Goal: Transaction & Acquisition: Purchase product/service

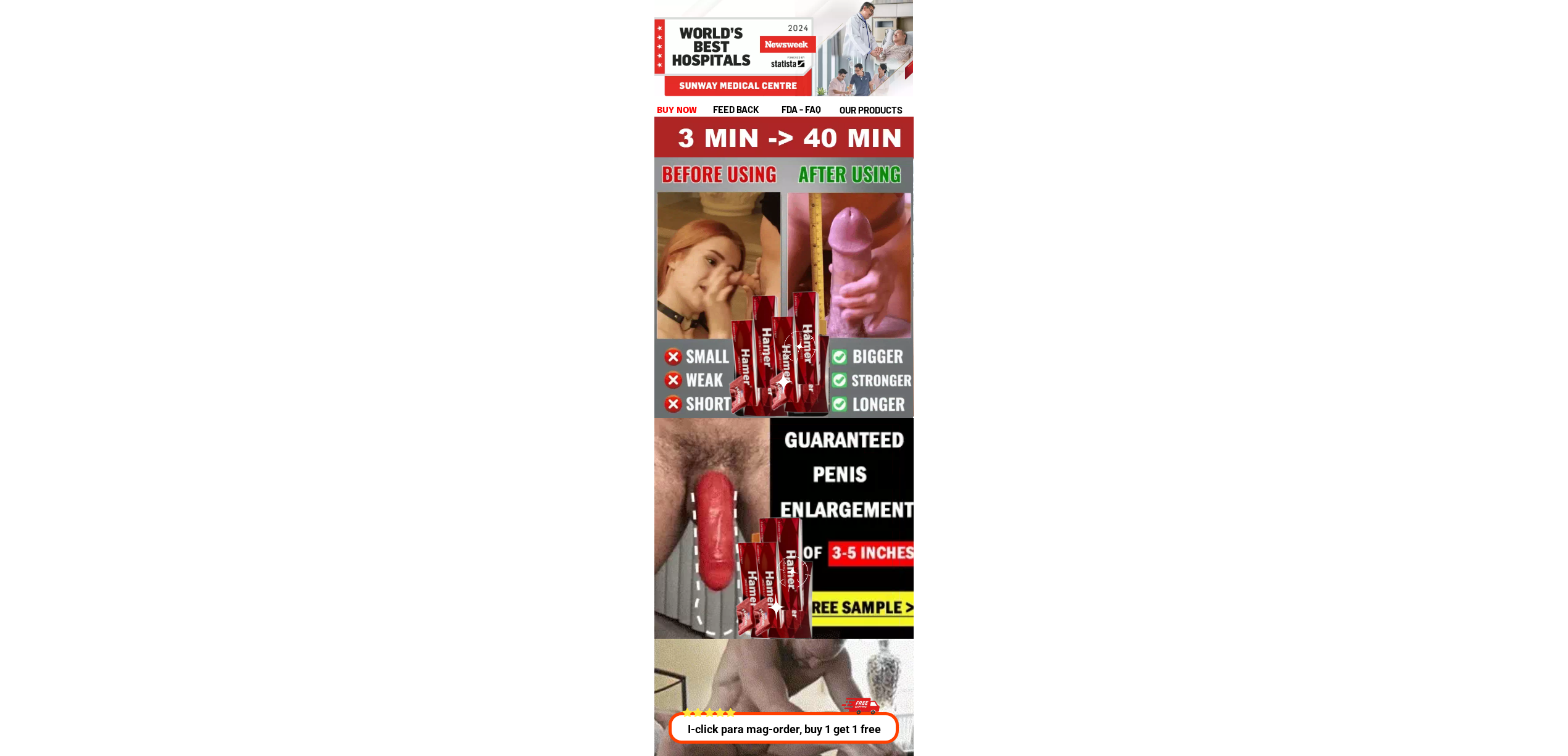
scroll to position [4459, 0]
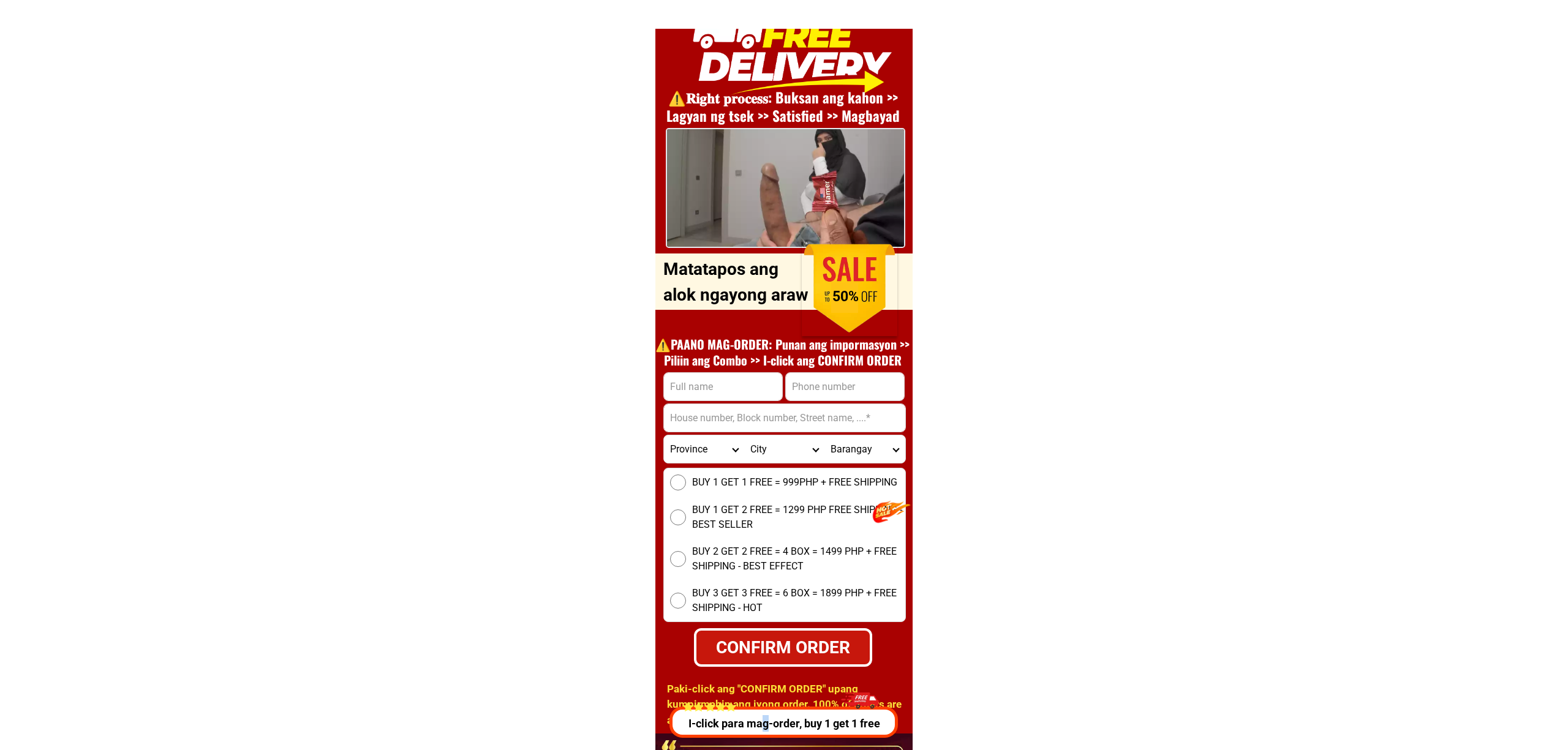
scroll to position [4413, 0]
click at [861, 383] on input "Input phone_number" at bounding box center [838, 386] width 118 height 28
paste input "19670126226"
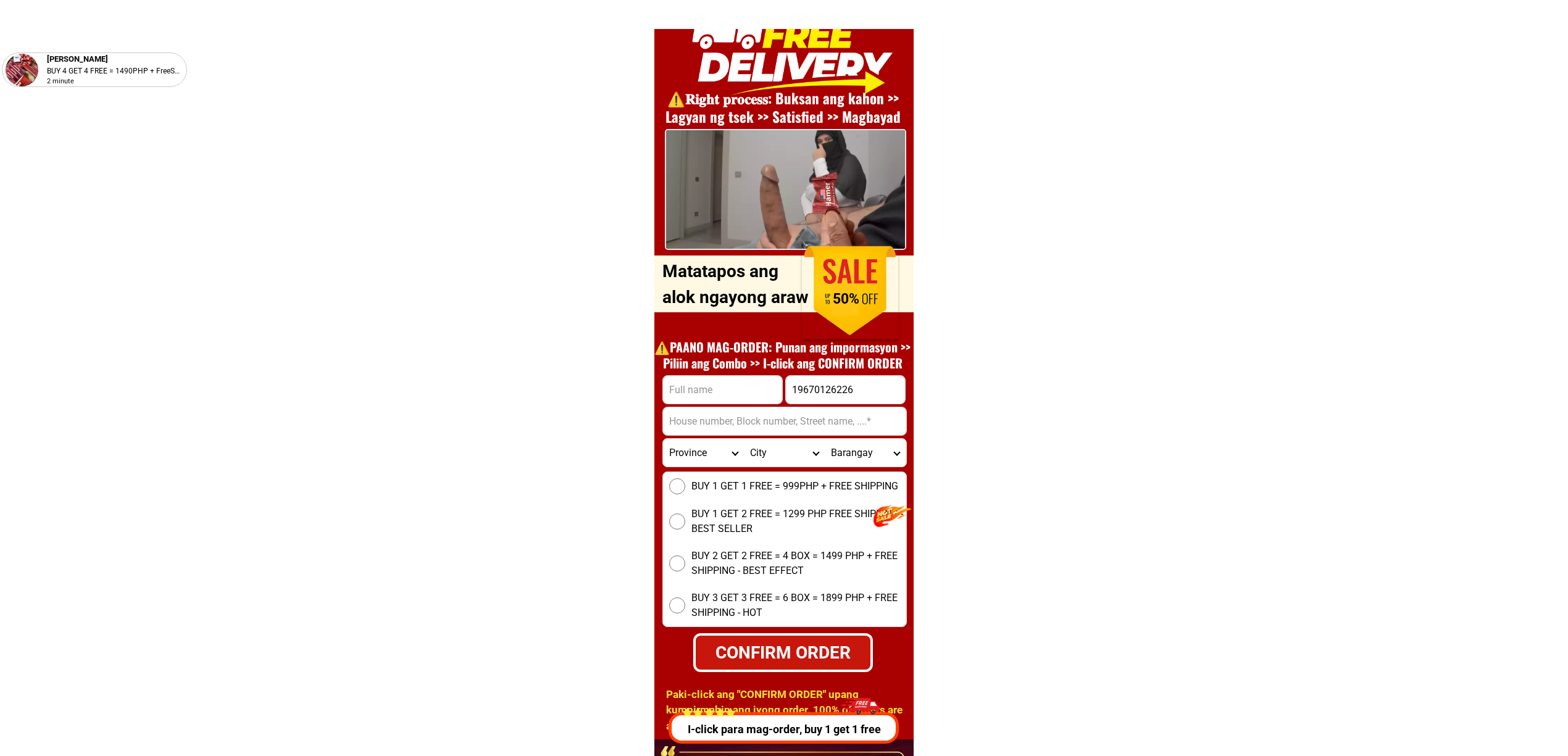
drag, startPoint x: 793, startPoint y: 389, endPoint x: 870, endPoint y: 417, distance: 81.9
click at [793, 388] on input "19670126226" at bounding box center [845, 389] width 119 height 28
type input "09670126226"
click at [729, 379] on input "Input full_name" at bounding box center [723, 389] width 119 height 28
paste input "[PERSON_NAME]"
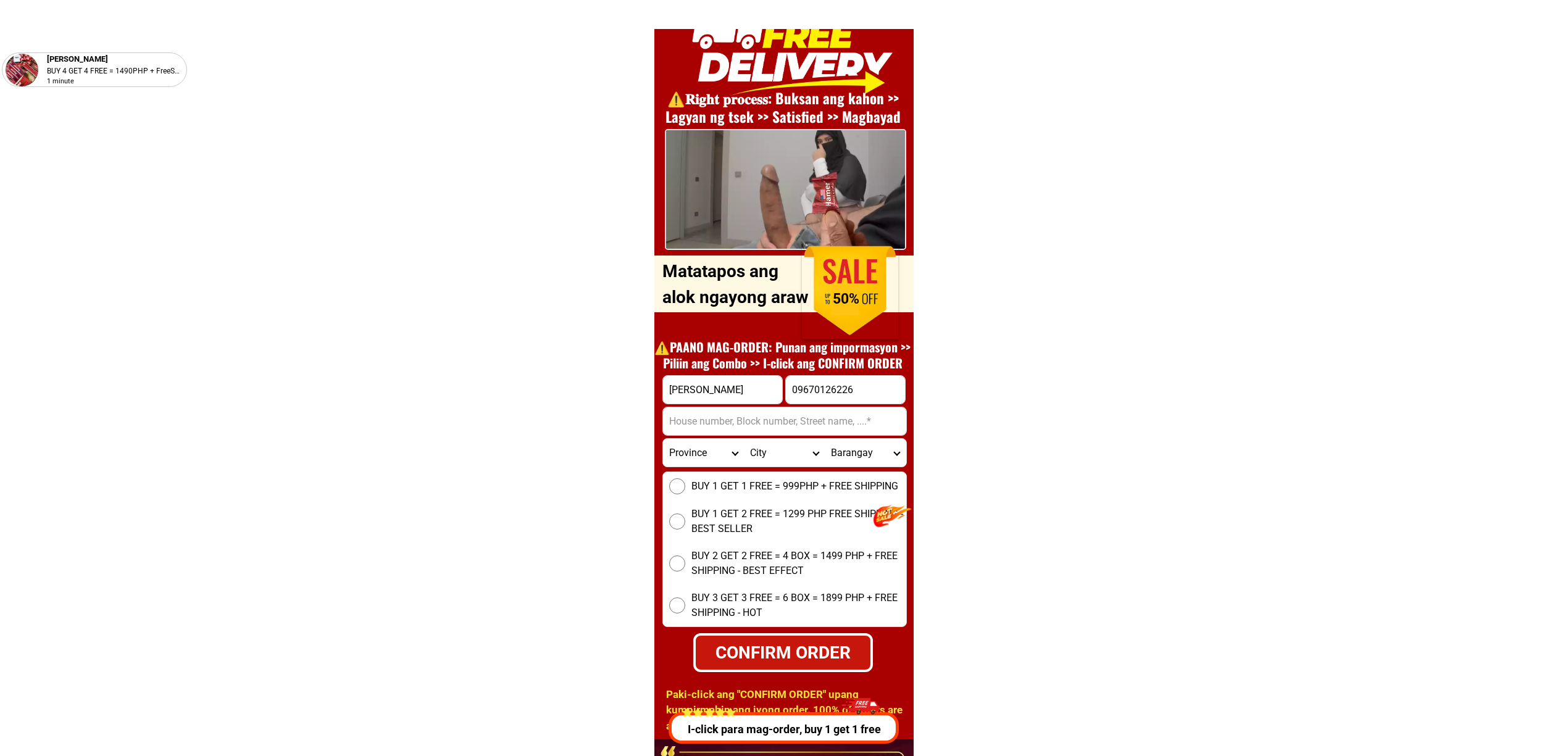
type input "[PERSON_NAME]"
drag, startPoint x: 726, startPoint y: 396, endPoint x: 731, endPoint y: 407, distance: 12.1
click at [726, 396] on input "[PERSON_NAME]" at bounding box center [723, 389] width 119 height 28
drag, startPoint x: 731, startPoint y: 407, endPoint x: 747, endPoint y: 420, distance: 20.6
click at [731, 408] on input "Input address" at bounding box center [784, 421] width 243 height 28
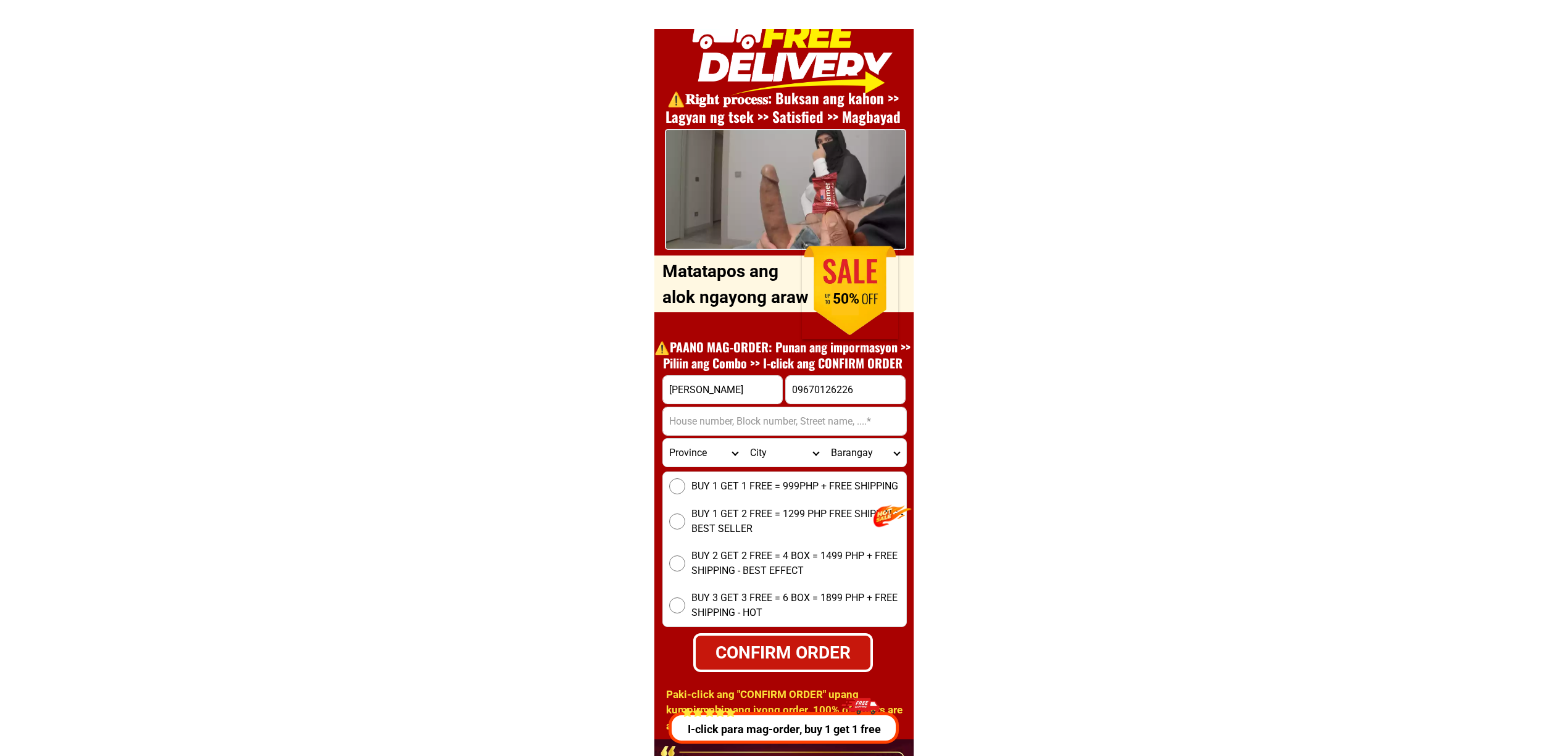
paste input "[STREET_ADDRESS][PERSON_NAME]"
type input "[STREET_ADDRESS][PERSON_NAME]"
click at [714, 448] on select "Province [GEOGRAPHIC_DATA] [GEOGRAPHIC_DATA][PERSON_NAME][GEOGRAPHIC_DATA][GEOG…" at bounding box center [703, 452] width 81 height 28
select select "63_575"
click at [663, 439] on select "Province [GEOGRAPHIC_DATA] [GEOGRAPHIC_DATA][PERSON_NAME][GEOGRAPHIC_DATA][GEOG…" at bounding box center [703, 452] width 81 height 28
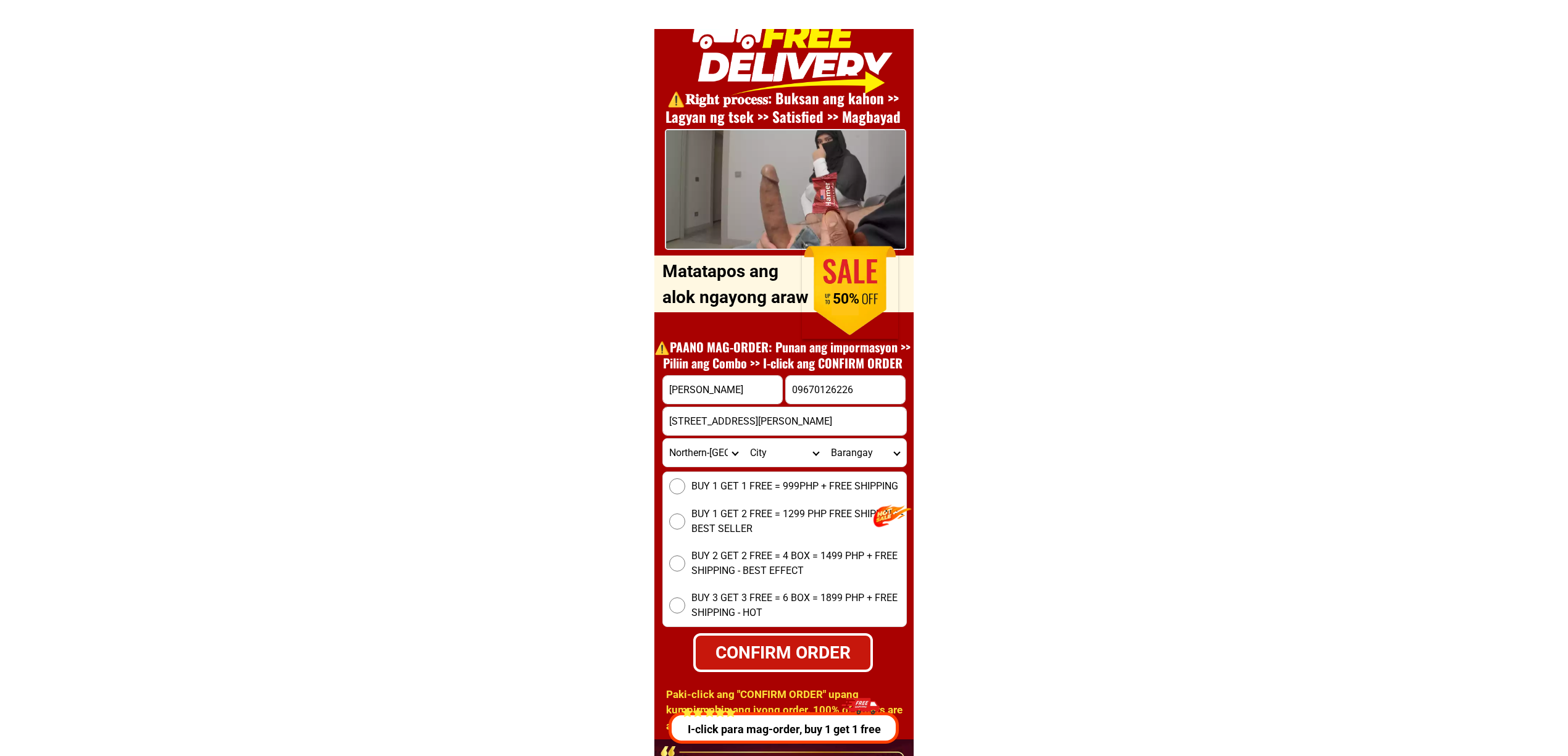
click at [788, 461] on select "City [PERSON_NAME] [PERSON_NAME] Gamay [PERSON_NAME][GEOGRAPHIC_DATA] [GEOGRAPH…" at bounding box center [784, 452] width 81 height 28
select select "63_5755879"
click at [744, 439] on select "City [PERSON_NAME] [PERSON_NAME] Gamay [PERSON_NAME][GEOGRAPHIC_DATA] [GEOGRAPH…" at bounding box center [784, 452] width 81 height 28
click at [850, 461] on select "Barangay Acacia (pob.) [GEOGRAPHIC_DATA] [GEOGRAPHIC_DATA] [GEOGRAPHIC_DATA] [G…" at bounding box center [865, 452] width 81 height 28
select select "63_57558795347"
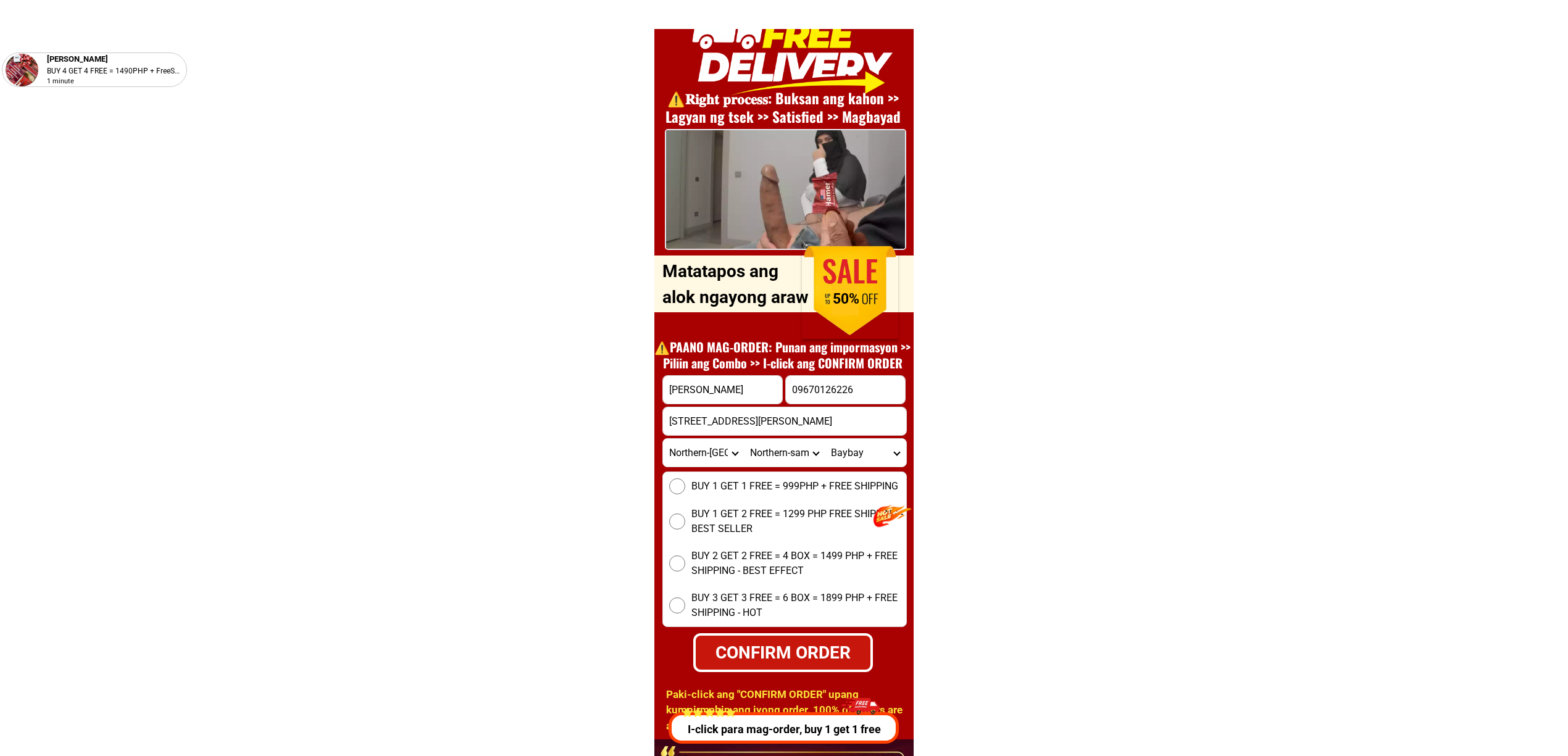
click at [850, 461] on select "Barangay Acacia (pob.) [GEOGRAPHIC_DATA] [GEOGRAPHIC_DATA] [GEOGRAPHIC_DATA] [G…" at bounding box center [865, 452] width 81 height 28
click at [798, 448] on select "City [PERSON_NAME] [PERSON_NAME] Gamay [PERSON_NAME][GEOGRAPHIC_DATA] [GEOGRAPH…" at bounding box center [784, 452] width 81 height 28
select select "63_5759467"
click at [744, 439] on select "City [PERSON_NAME] [PERSON_NAME] Gamay [PERSON_NAME][GEOGRAPHIC_DATA] [GEOGRAPH…" at bounding box center [784, 452] width 81 height 28
click at [860, 458] on select "Barangay Aguada [GEOGRAPHIC_DATA] Buenavista Commonwealth Guindaulan [GEOGRAPHI…" at bounding box center [865, 452] width 81 height 28
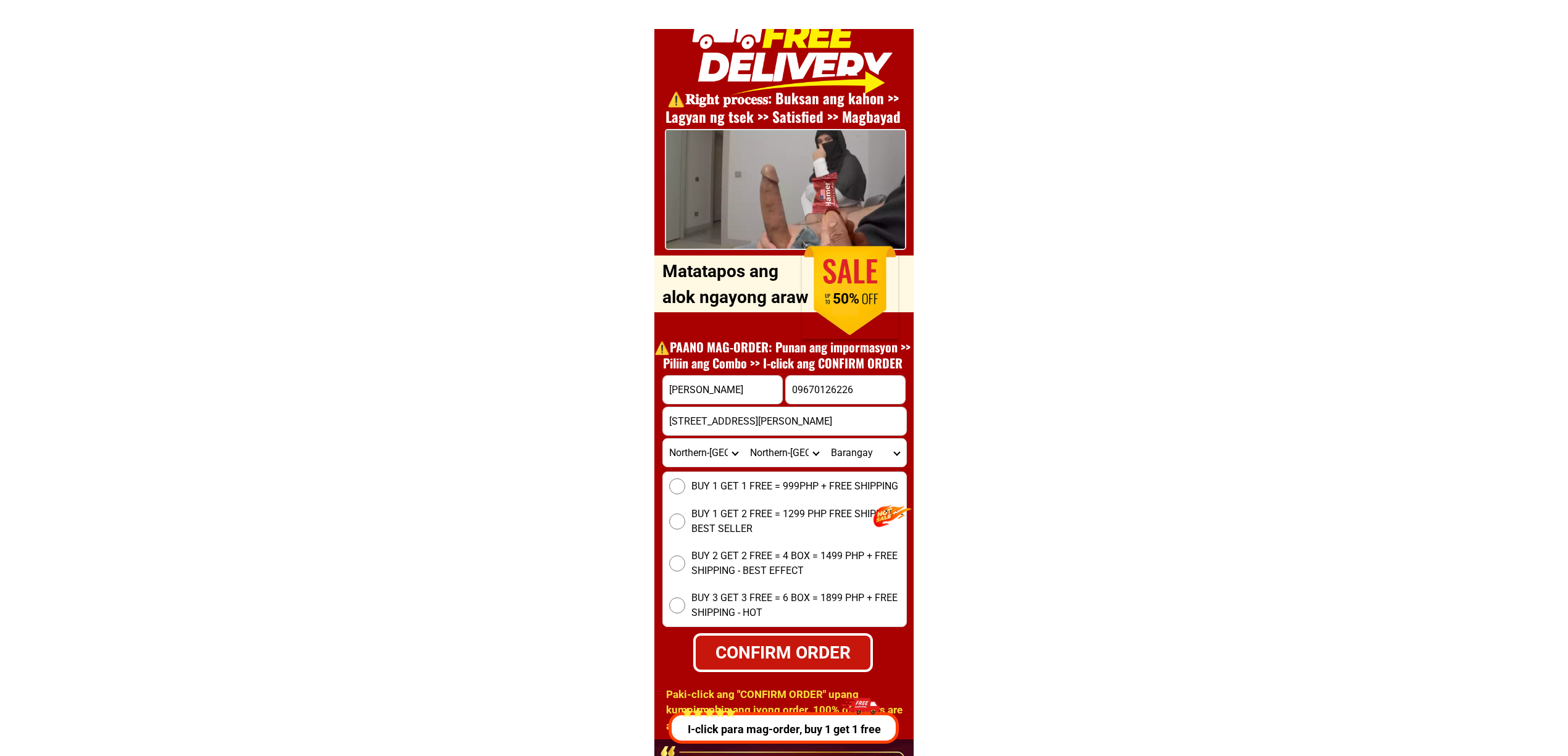
select select "63_57594674599"
click at [803, 457] on select "City [PERSON_NAME] [PERSON_NAME] Gamay [PERSON_NAME][GEOGRAPHIC_DATA] [GEOGRAPH…" at bounding box center [784, 452] width 81 height 28
select select "63_5759328"
click at [744, 439] on select "City [PERSON_NAME] [PERSON_NAME] Gamay [PERSON_NAME][GEOGRAPHIC_DATA] [GEOGRAPH…" at bounding box center [784, 452] width 81 height 28
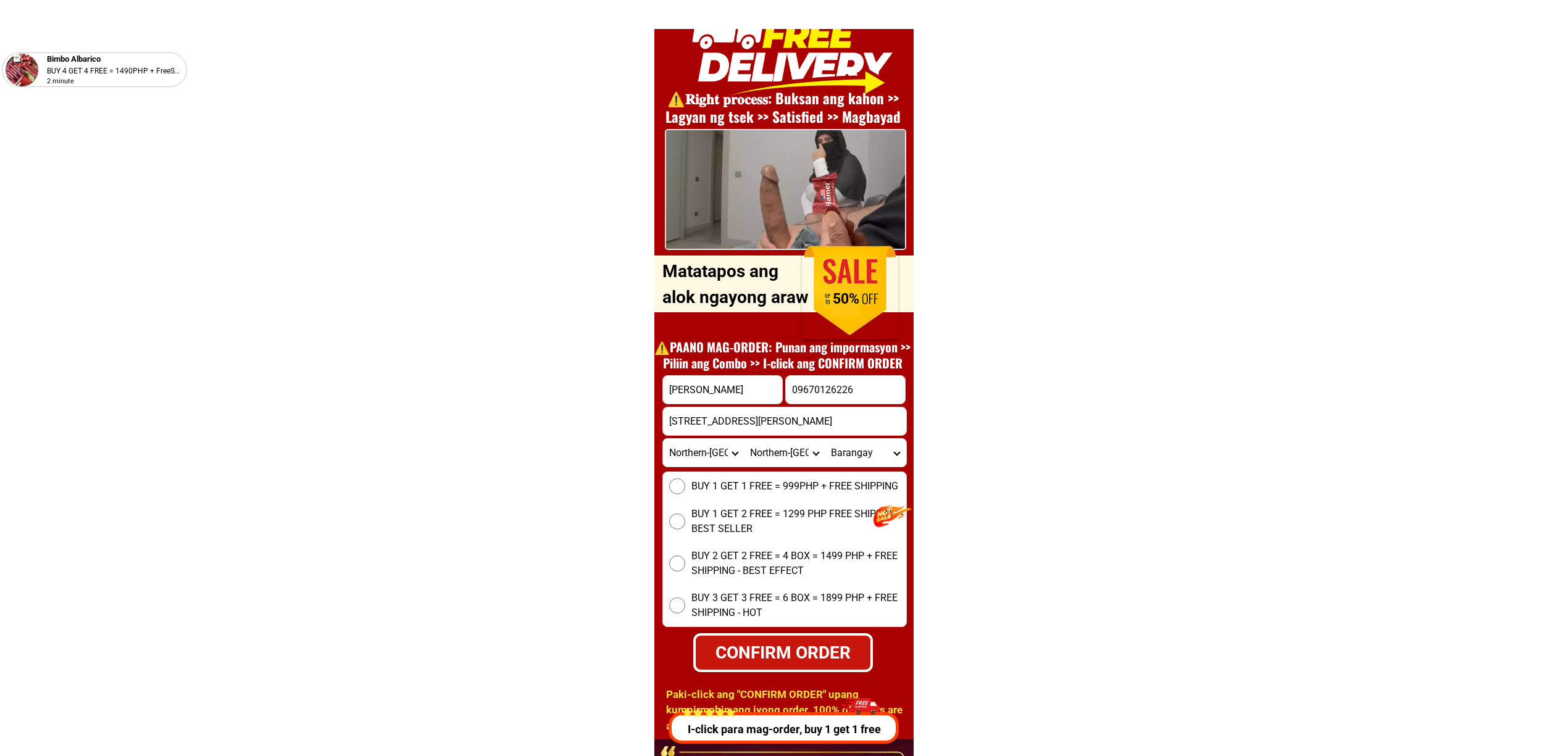
click at [862, 440] on select "Barangay [PERSON_NAME][GEOGRAPHIC_DATA] [GEOGRAPHIC_DATA] [GEOGRAPHIC_DATA] [GE…" at bounding box center [865, 452] width 81 height 28
select select "63_57593285682"
click at [805, 437] on form "[PERSON_NAME] 09670126226 CONFIRM ORDER 135 [PERSON_NAME][GEOGRAPHIC_DATA] [GEO…" at bounding box center [784, 524] width 244 height 297
click at [801, 441] on select "City [PERSON_NAME] [PERSON_NAME] Gamay [PERSON_NAME][GEOGRAPHIC_DATA] [GEOGRAPH…" at bounding box center [784, 452] width 81 height 28
click at [744, 439] on select "City [PERSON_NAME] [PERSON_NAME] Gamay [PERSON_NAME][GEOGRAPHIC_DATA] [GEOGRAPH…" at bounding box center [784, 452] width 81 height 28
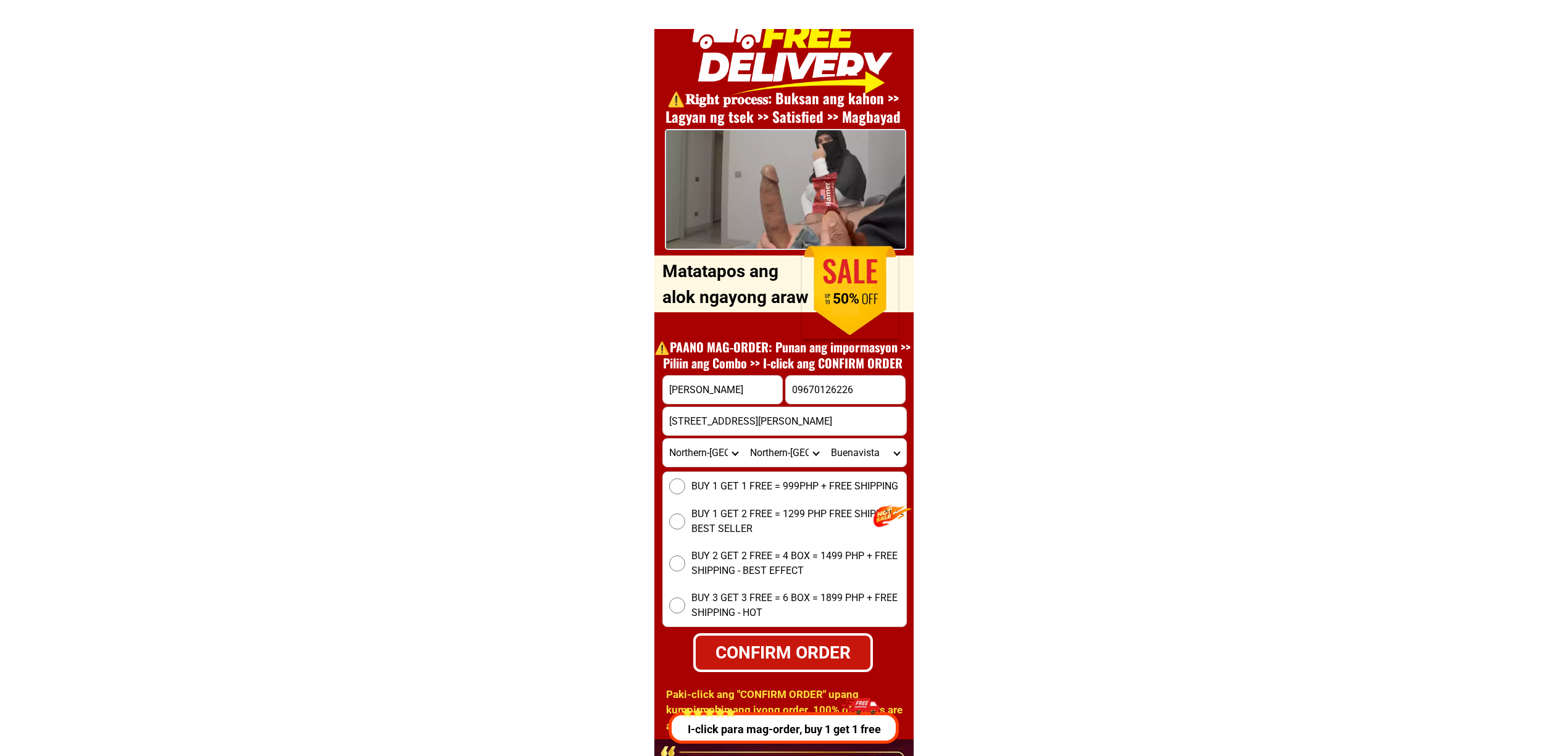
click at [798, 448] on select "City [PERSON_NAME] [PERSON_NAME] Gamay [PERSON_NAME][GEOGRAPHIC_DATA] [GEOGRAPH…" at bounding box center [784, 452] width 81 height 28
select select "63_5755247"
click at [744, 439] on select "City [PERSON_NAME] [PERSON_NAME] Gamay [PERSON_NAME][GEOGRAPHIC_DATA] [GEOGRAPH…" at bounding box center [784, 452] width 81 height 28
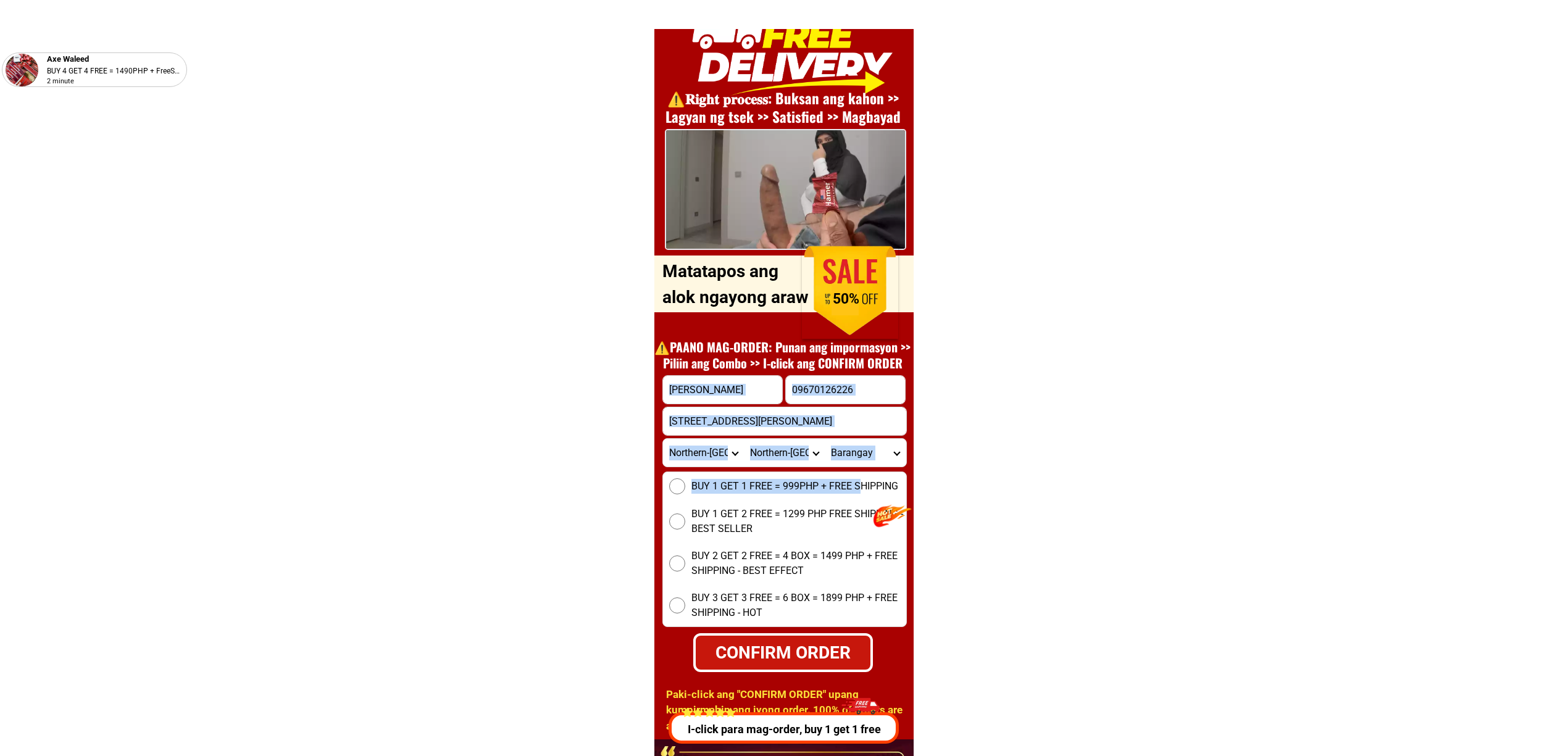
drag, startPoint x: 857, startPoint y: 472, endPoint x: 857, endPoint y: 463, distance: 9.0
click at [857, 465] on form "[PERSON_NAME] 09670126226 CONFIRM ORDER 135 [PERSON_NAME][GEOGRAPHIC_DATA] [GEO…" at bounding box center [784, 524] width 244 height 297
click at [852, 455] on select "[GEOGRAPHIC_DATA][PERSON_NAME] [GEOGRAPHIC_DATA] (pob.) [GEOGRAPHIC_DATA] (pob.…" at bounding box center [865, 452] width 81 height 28
select select "63_57552475019"
click at [824, 439] on select "[GEOGRAPHIC_DATA][PERSON_NAME] [GEOGRAPHIC_DATA] (pob.) [GEOGRAPHIC_DATA] (pob.…" at bounding box center [865, 452] width 81 height 28
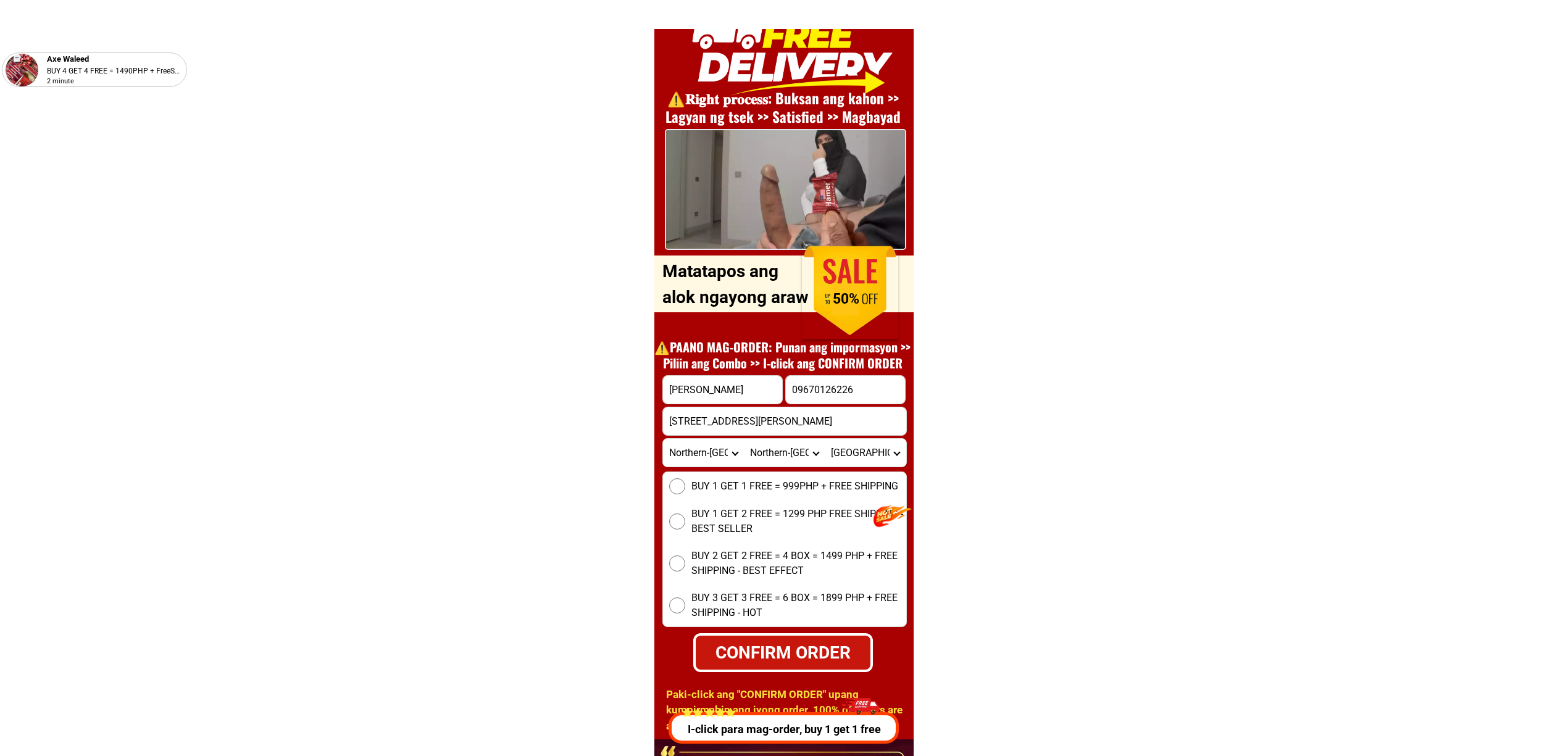
click at [771, 447] on select "City [PERSON_NAME] [PERSON_NAME] Gamay [PERSON_NAME][GEOGRAPHIC_DATA] [GEOGRAPH…" at bounding box center [784, 452] width 81 height 28
click at [744, 439] on select "City [PERSON_NAME] [PERSON_NAME] Gamay [PERSON_NAME][GEOGRAPHIC_DATA] [GEOGRAPH…" at bounding box center [784, 452] width 81 height 28
click at [842, 449] on select "[GEOGRAPHIC_DATA][PERSON_NAME] [GEOGRAPHIC_DATA] (pob.) [GEOGRAPHIC_DATA] (pob.…" at bounding box center [865, 452] width 81 height 28
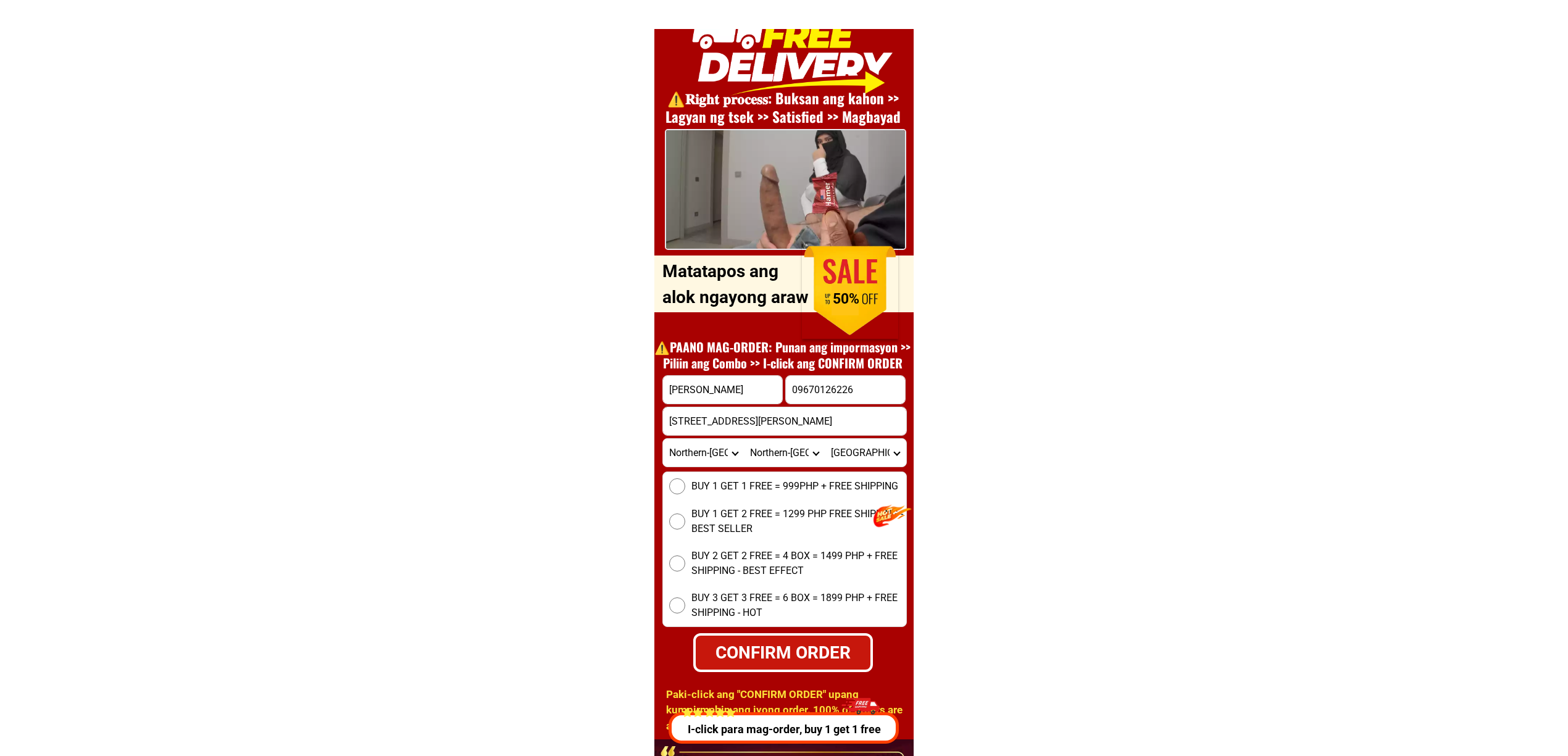
click at [795, 504] on div "BUY 1 GET 1 FREE = 999PHP + FREE SHIPPING BUY 1 GET 2 FREE = 1299 PHP FREE SHIP…" at bounding box center [784, 550] width 244 height 156
click at [787, 495] on div "BUY 1 GET 1 FREE = 999PHP + FREE SHIPPING BUY 1 GET 2 FREE = 1299 PHP FREE SHIP…" at bounding box center [784, 550] width 244 height 156
click at [707, 485] on span "BUY 1 GET 1 FREE = 999PHP + FREE SHIPPING" at bounding box center [795, 486] width 207 height 15
click at [685, 485] on input "BUY 1 GET 1 FREE = 999PHP + FREE SHIPPING" at bounding box center [677, 486] width 16 height 16
click at [820, 647] on div "CONFIRM ORDER" at bounding box center [782, 653] width 175 height 26
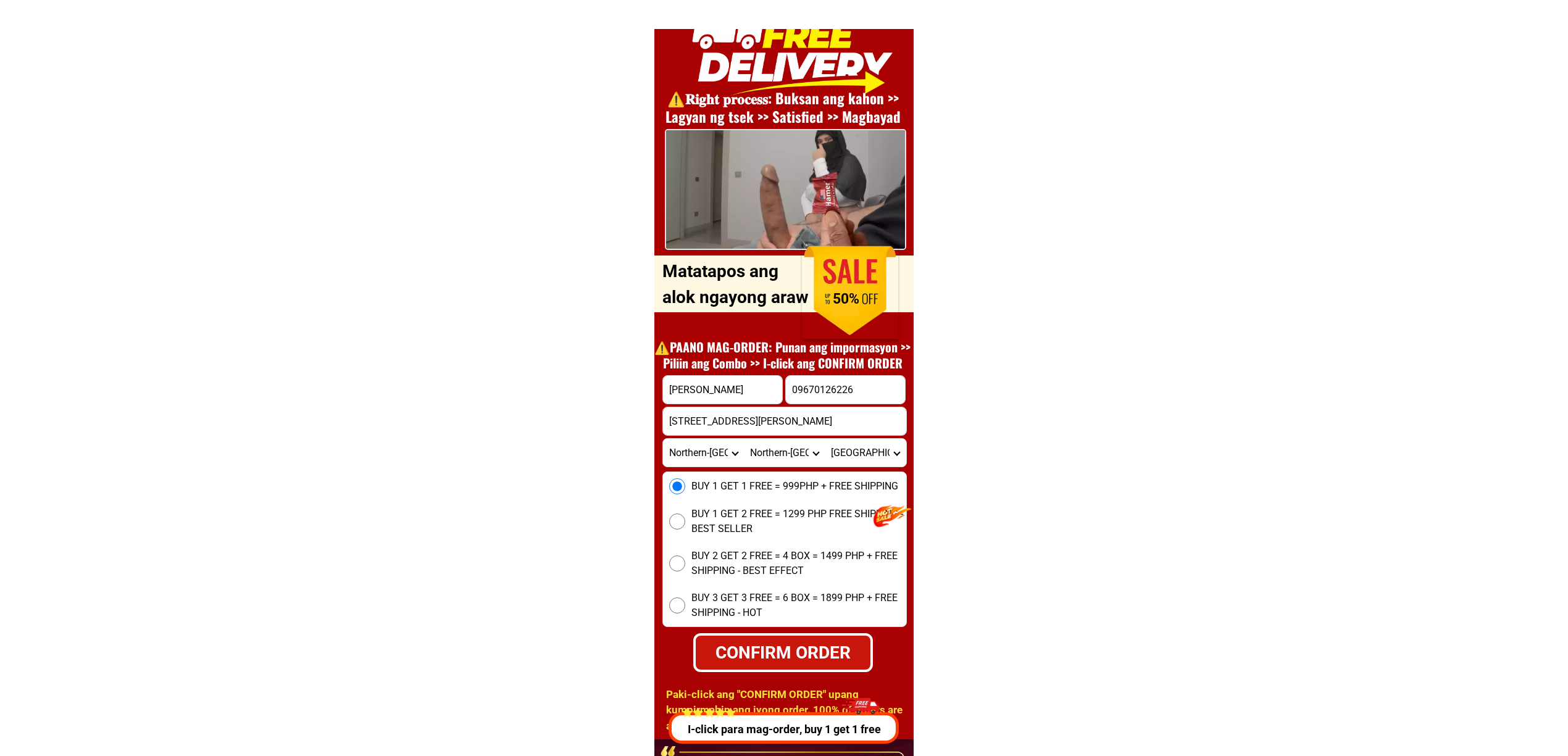
radio input "true"
